Goal: Task Accomplishment & Management: Manage account settings

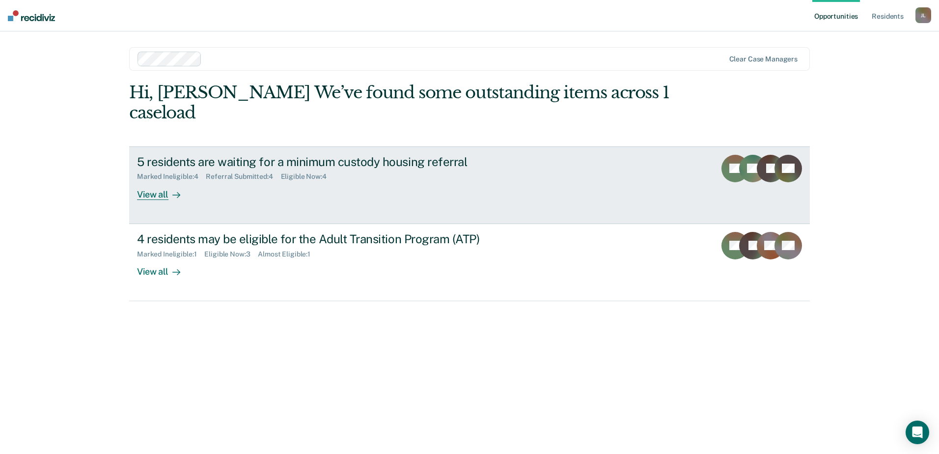
click at [398, 168] on div "Marked Ineligible : 4 Referral Submitted : 4 Eligible Now : 4" at bounding box center [309, 174] width 345 height 12
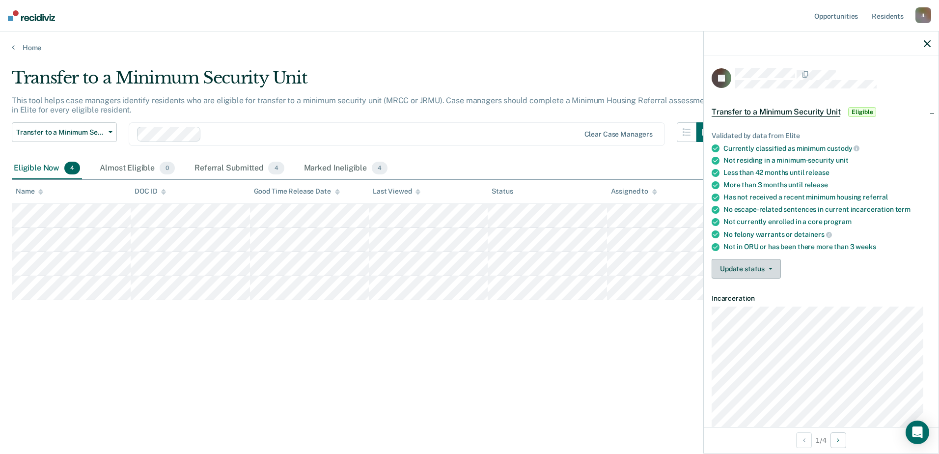
click at [751, 260] on button "Update status" at bounding box center [746, 269] width 69 height 20
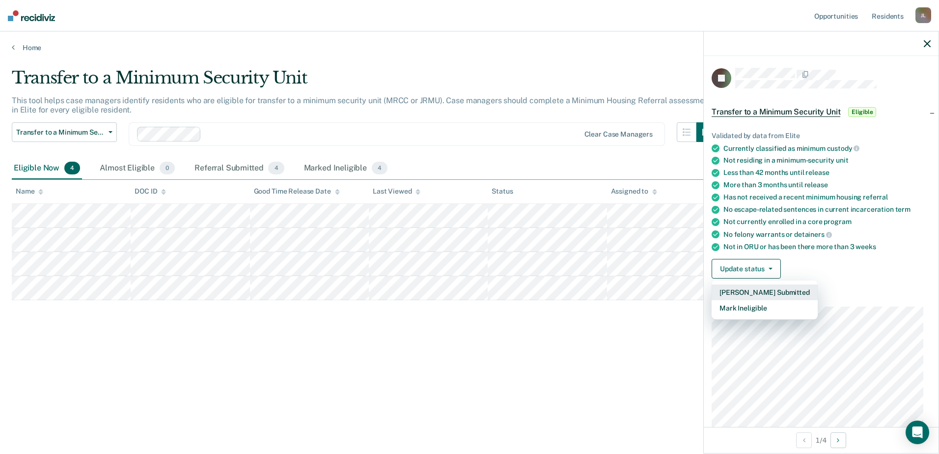
click at [749, 292] on button "[PERSON_NAME] Submitted" at bounding box center [765, 292] width 106 height 16
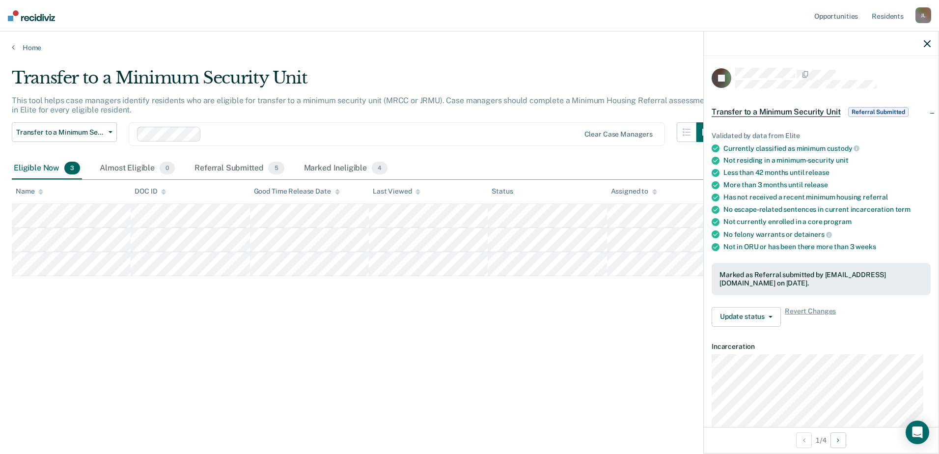
click at [923, 42] on div at bounding box center [821, 43] width 235 height 25
click at [927, 42] on icon "button" at bounding box center [927, 43] width 7 height 7
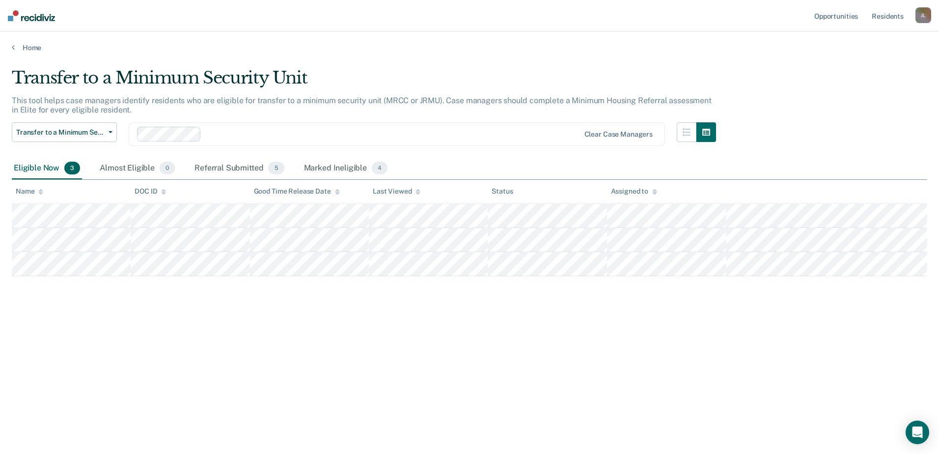
click at [736, 58] on main "Transfer to a Minimum Security Unit This tool helps case managers identify resi…" at bounding box center [469, 251] width 939 height 399
click at [76, 131] on span "Transfer to a Minimum Security Unit" at bounding box center [60, 132] width 88 height 8
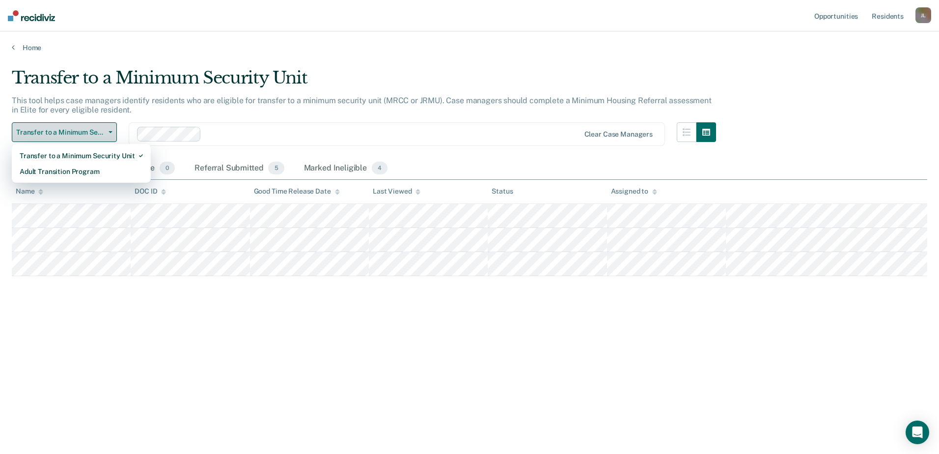
click at [76, 131] on span "Transfer to a Minimum Security Unit" at bounding box center [60, 132] width 88 height 8
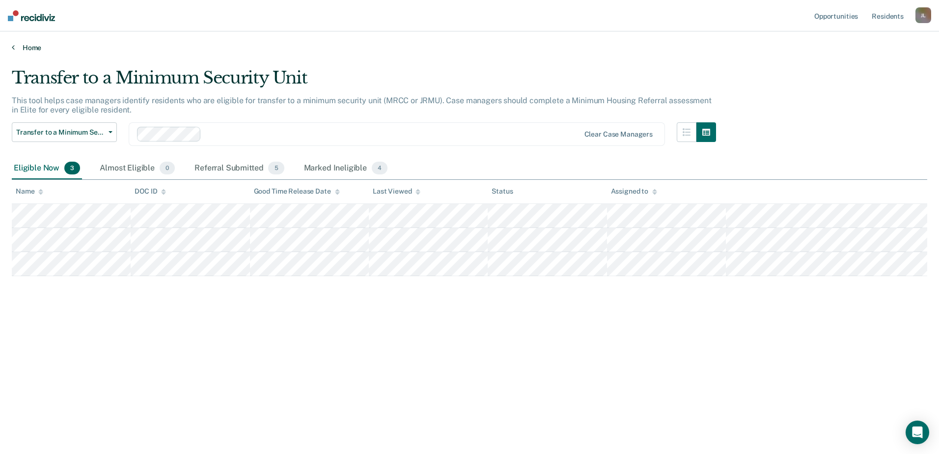
click at [194, 48] on link "Home" at bounding box center [470, 47] width 916 height 9
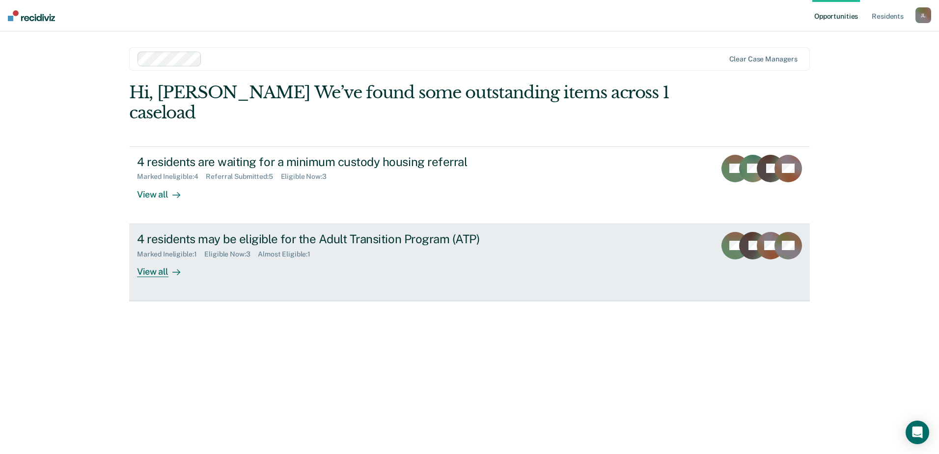
click at [165, 238] on div "4 residents may be eligible for the Adult Transition Program (ATP) Marked Ineli…" at bounding box center [321, 254] width 368 height 45
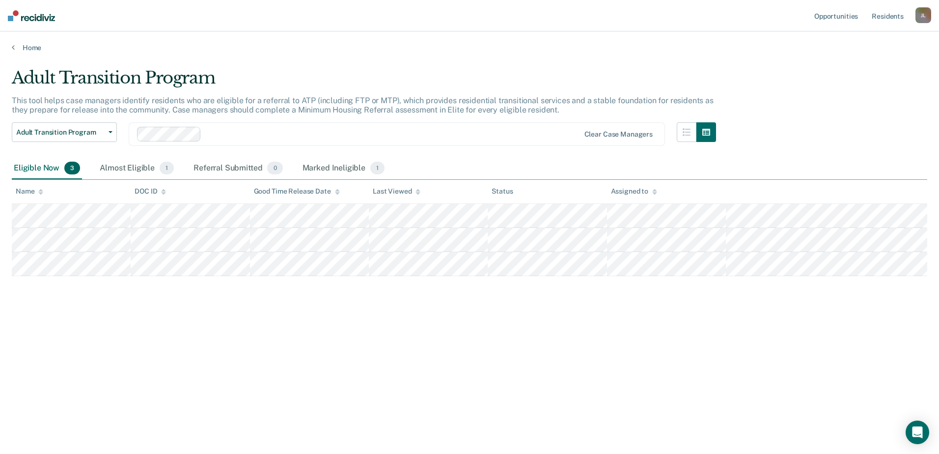
click at [326, 35] on div "Home" at bounding box center [469, 41] width 939 height 21
click at [26, 49] on link "Home" at bounding box center [470, 47] width 916 height 9
